Goal: Task Accomplishment & Management: Complete application form

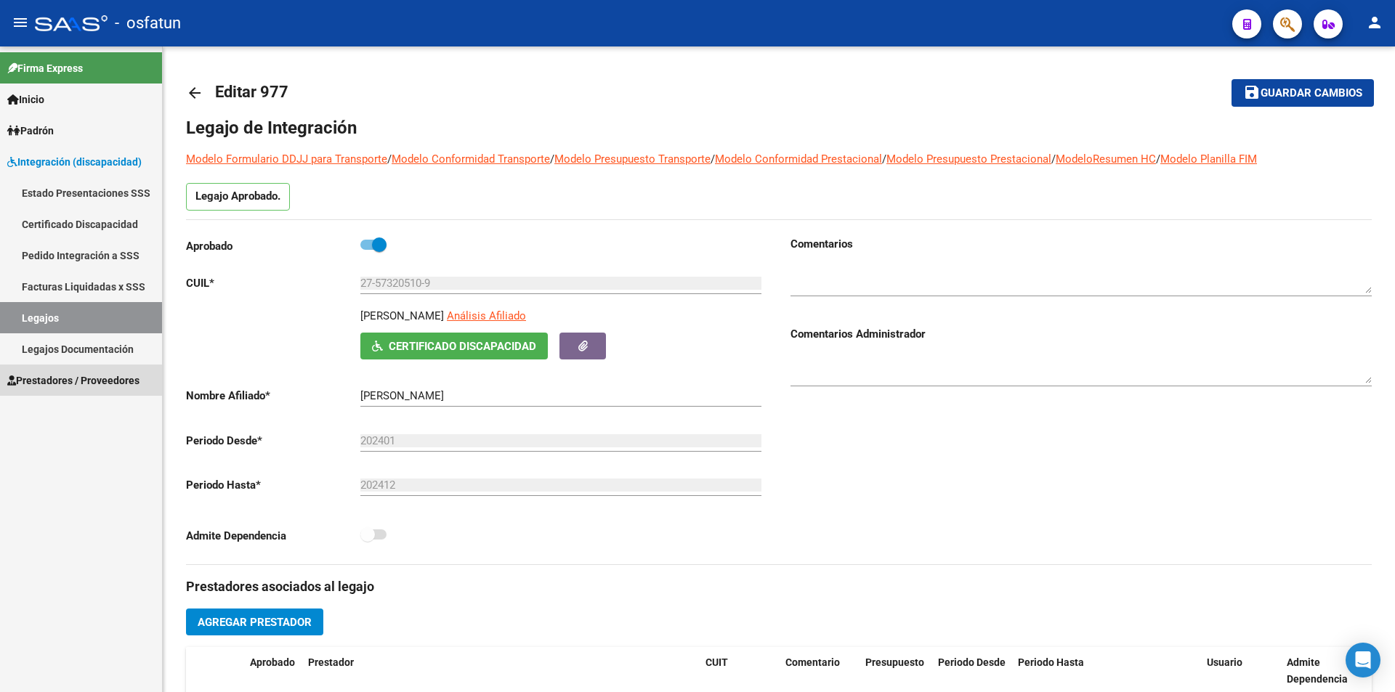
click at [76, 374] on span "Prestadores / Proveedores" at bounding box center [73, 381] width 132 height 16
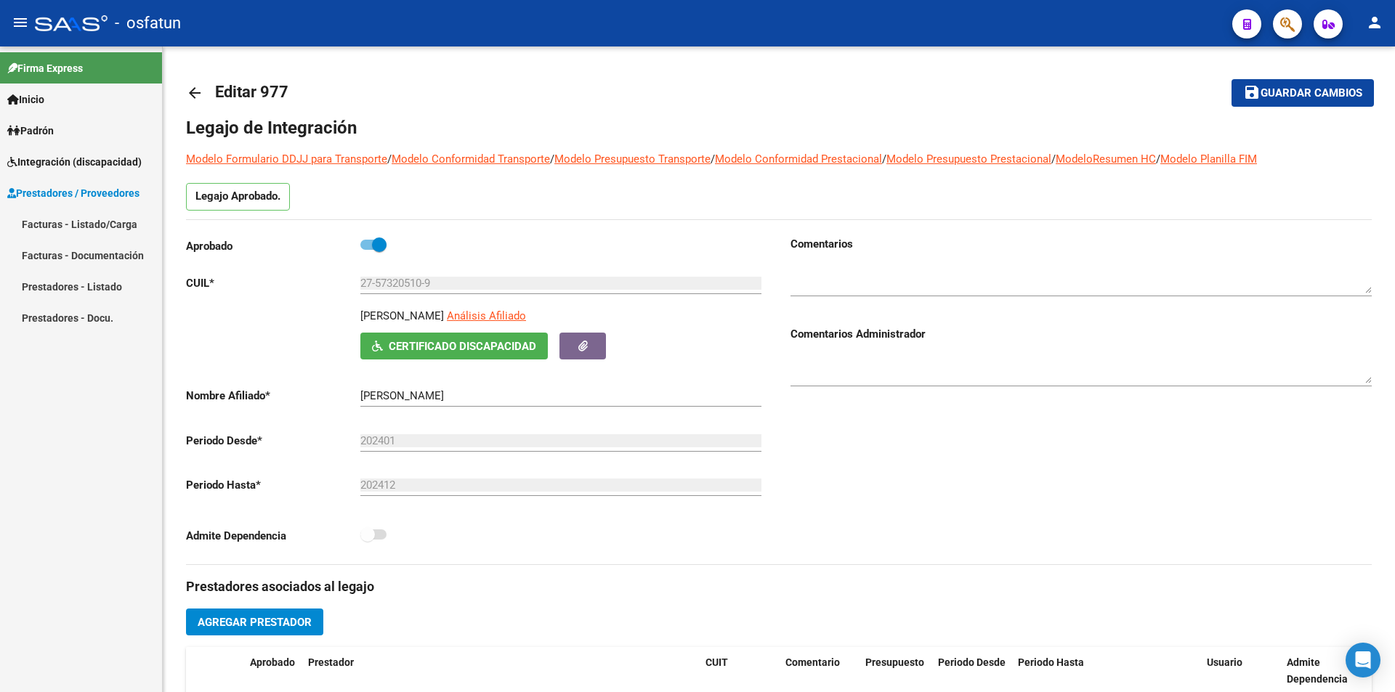
click at [74, 225] on link "Facturas - Listado/Carga" at bounding box center [81, 223] width 162 height 31
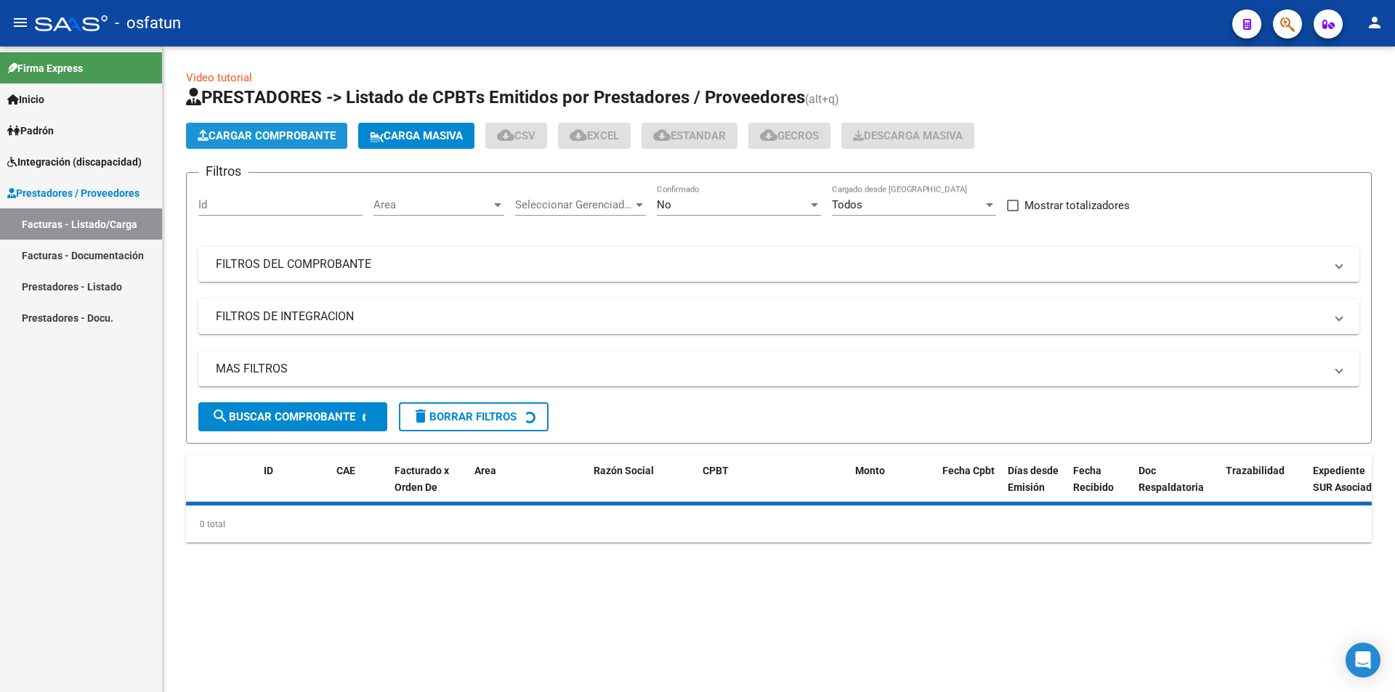
click at [272, 129] on button "Cargar Comprobante" at bounding box center [266, 136] width 161 height 26
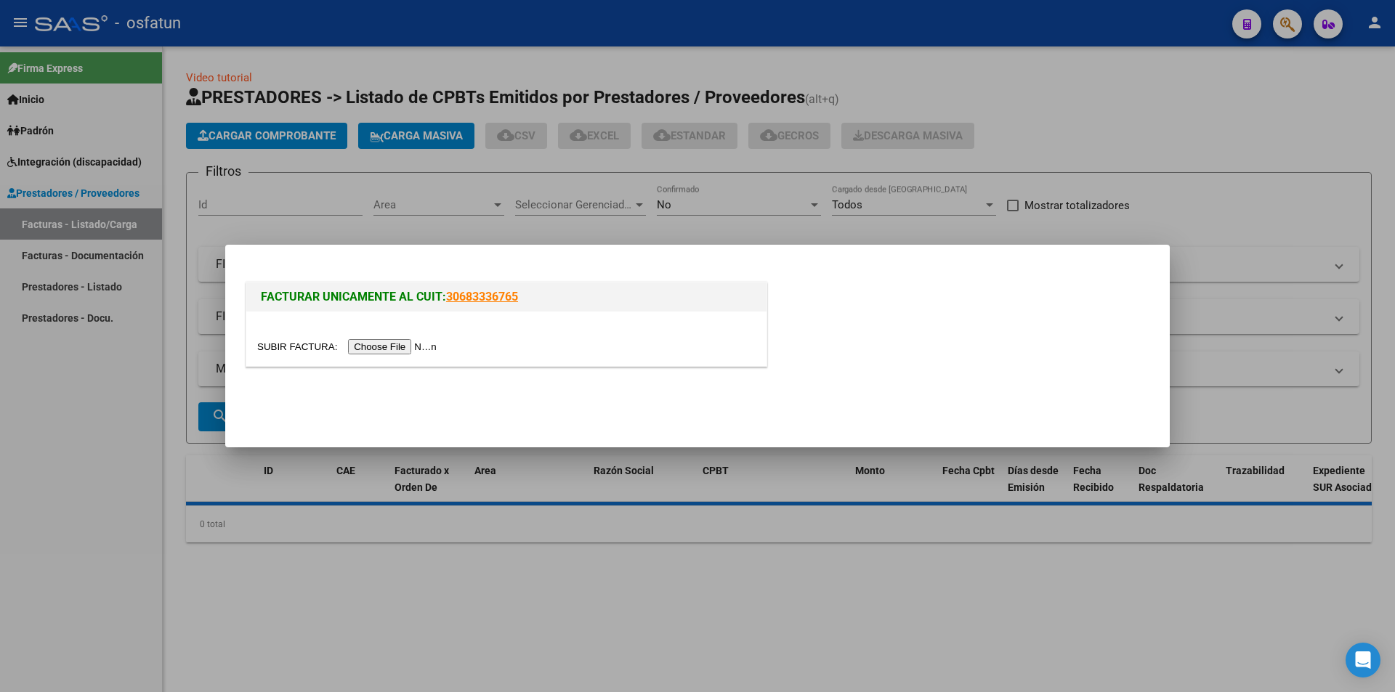
click at [403, 344] on input "file" at bounding box center [349, 346] width 184 height 15
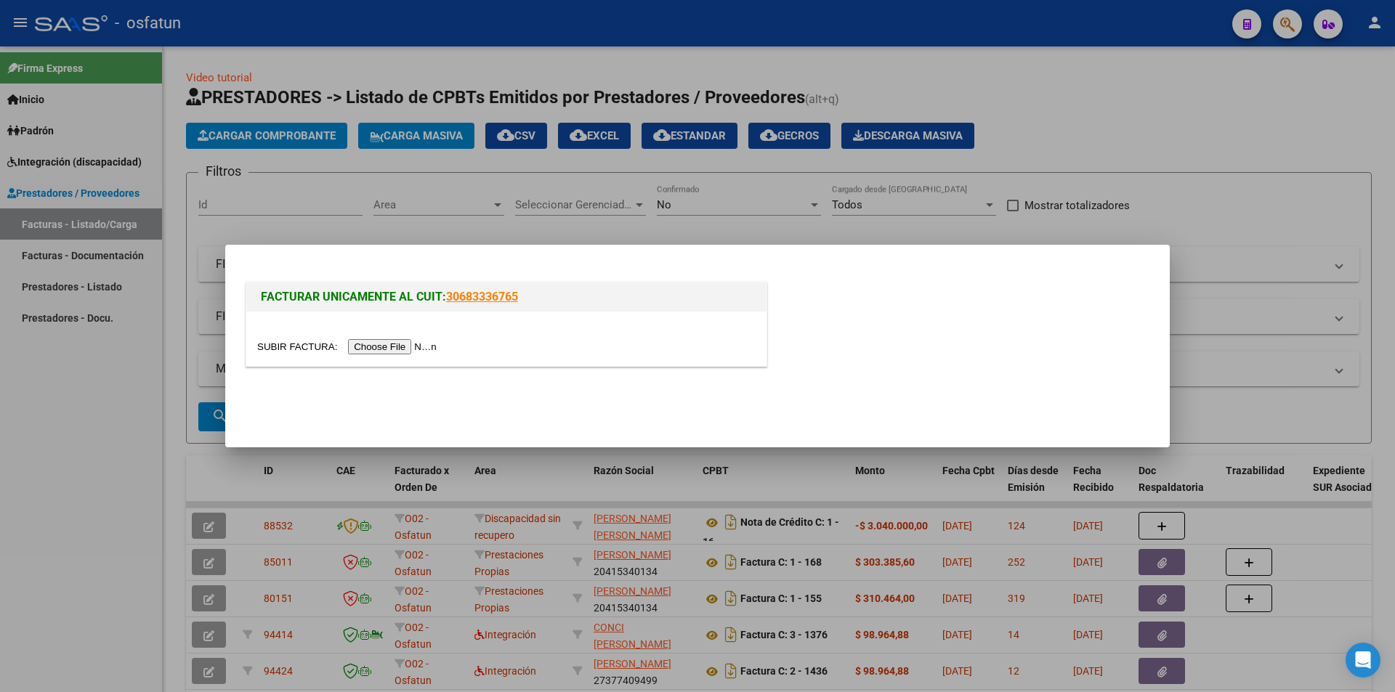
click at [386, 349] on input "file" at bounding box center [349, 346] width 184 height 15
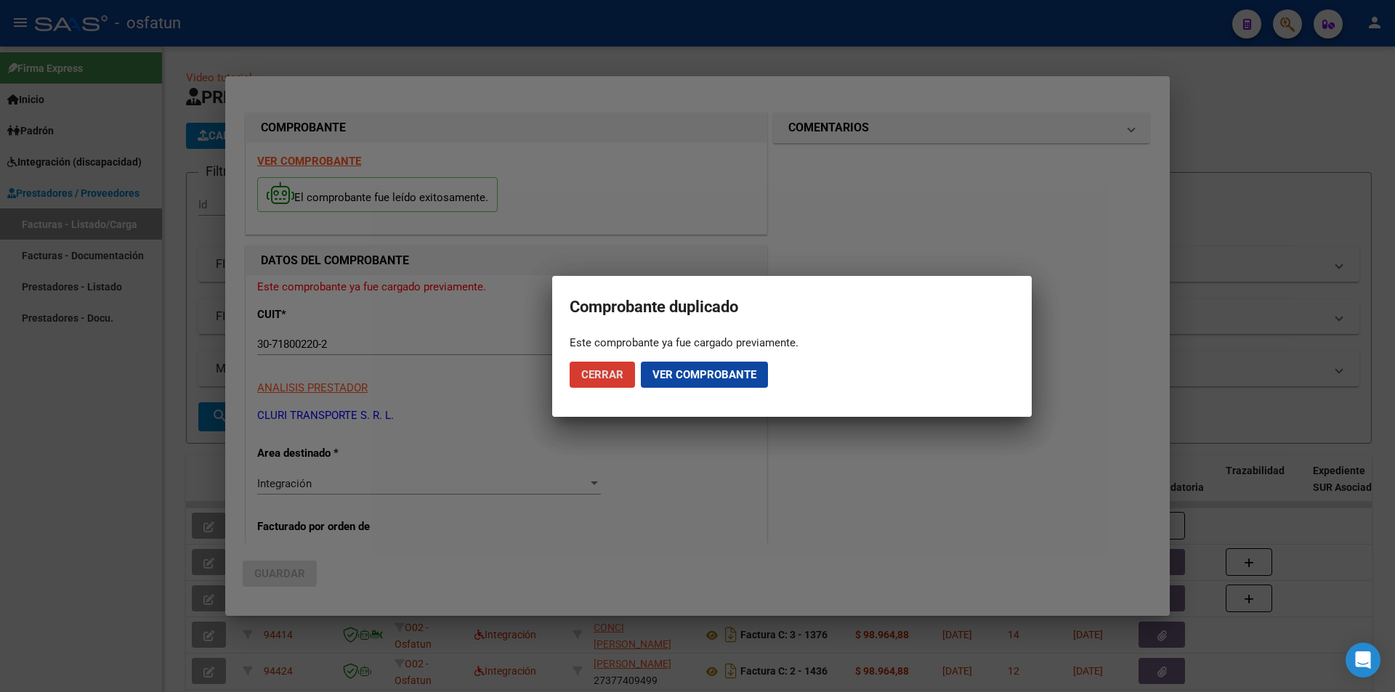
click at [609, 375] on span "Cerrar" at bounding box center [602, 374] width 42 height 13
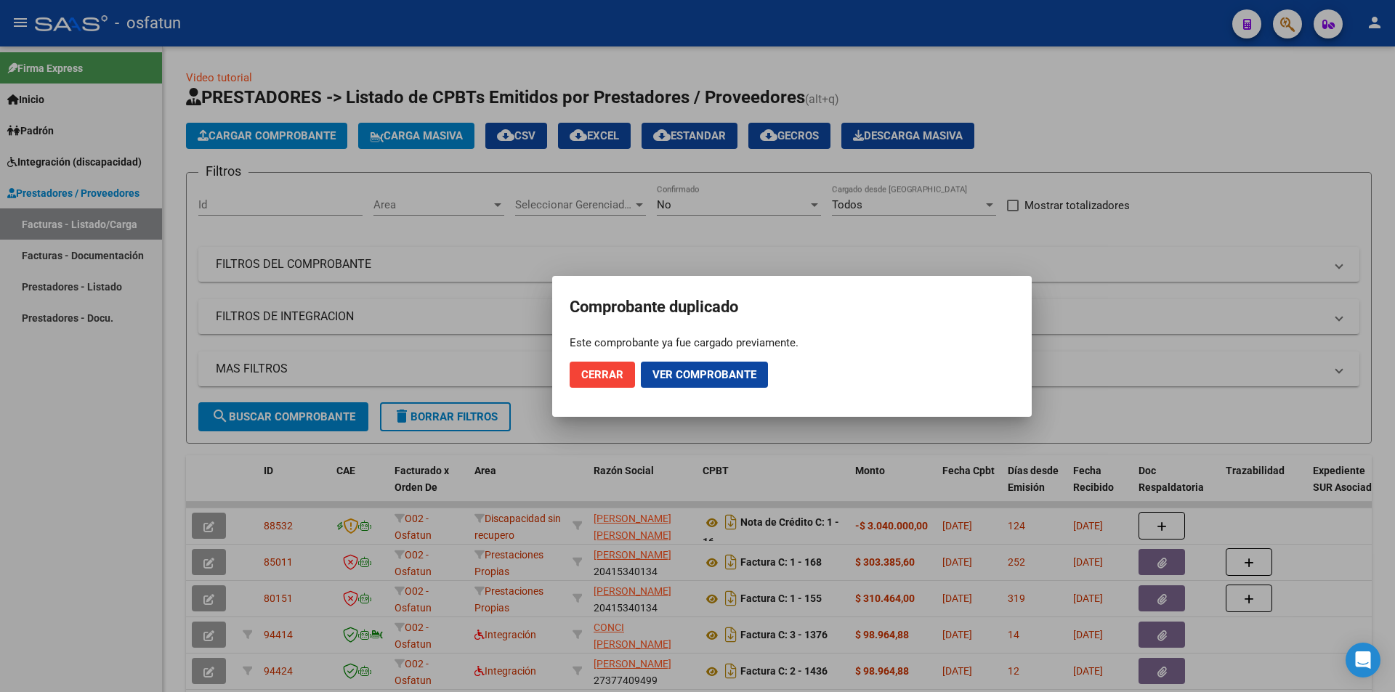
click at [610, 365] on button "Cerrar" at bounding box center [601, 375] width 65 height 26
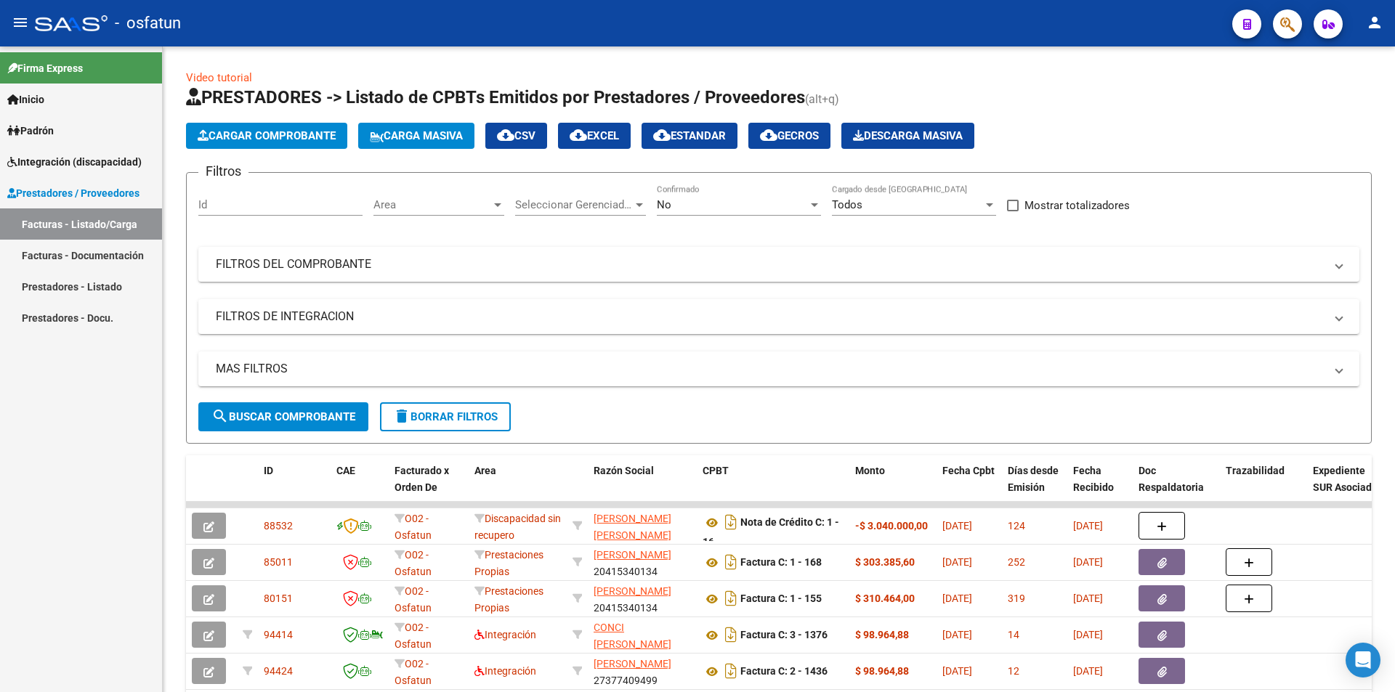
click at [69, 423] on div "Firma Express Inicio Calendario SSS Instructivos Contacto OS Padrón Análisis Af…" at bounding box center [81, 369] width 162 height 646
